Goal: Transaction & Acquisition: Obtain resource

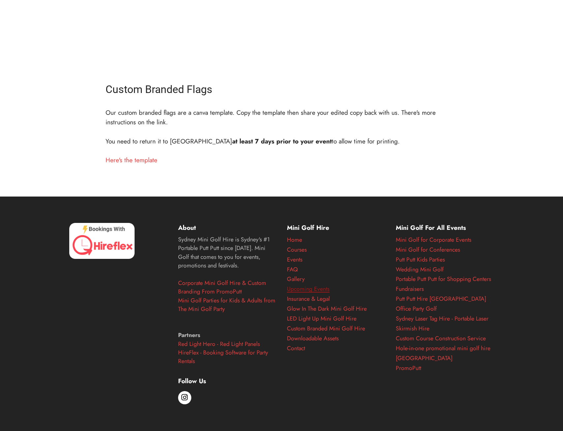
scroll to position [242, 0]
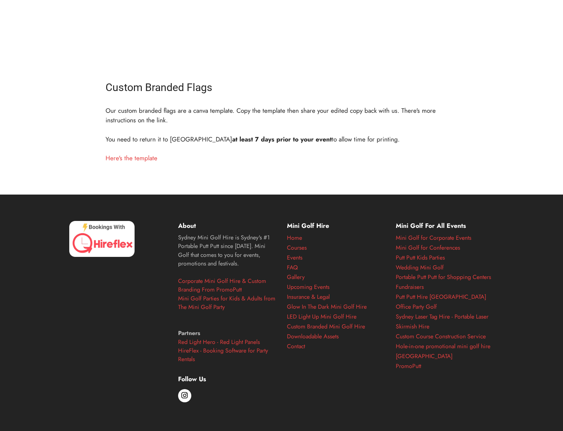
click at [137, 167] on div "Custom Branded Flags Our custom branded flags are a canva template. Copy the te…" at bounding box center [281, 123] width 363 height 89
click at [137, 154] on link "Here's the template" at bounding box center [132, 157] width 52 height 9
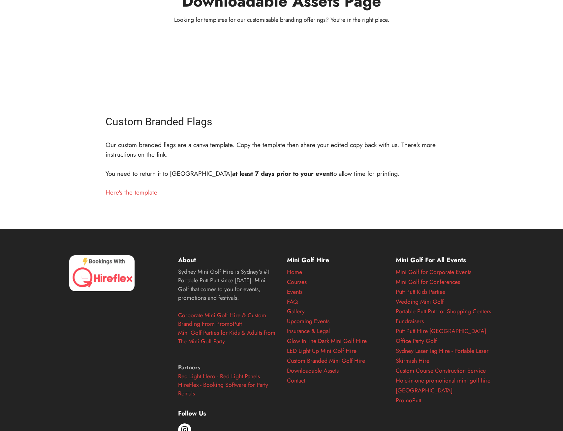
scroll to position [223, 0]
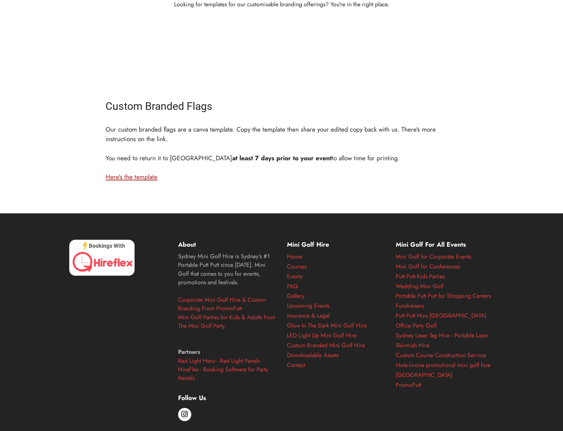
click at [139, 175] on link "Here's the template" at bounding box center [132, 176] width 52 height 9
